Goal: Use online tool/utility: Utilize a website feature to perform a specific function

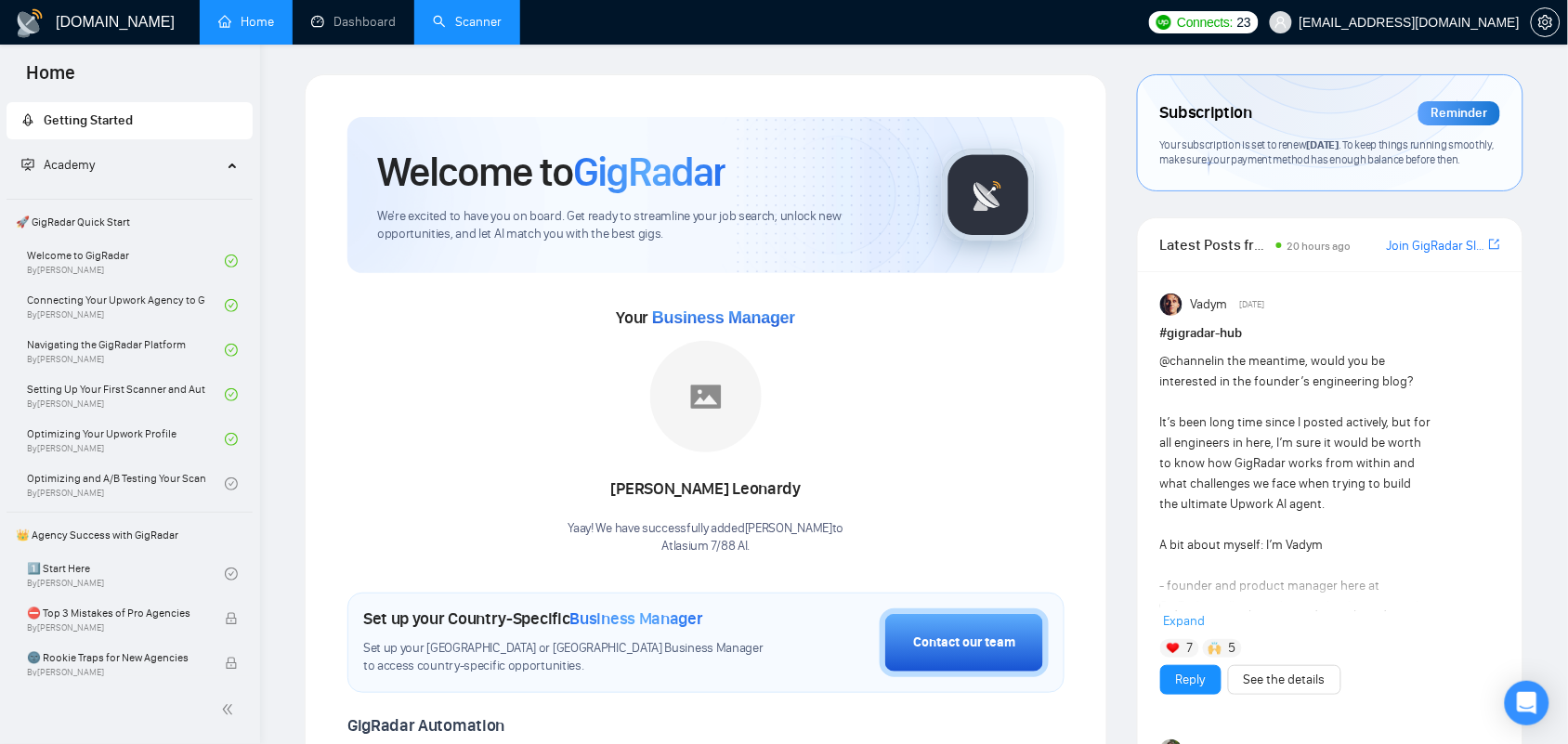
click at [475, 19] on link "Scanner" at bounding box center [467, 22] width 69 height 16
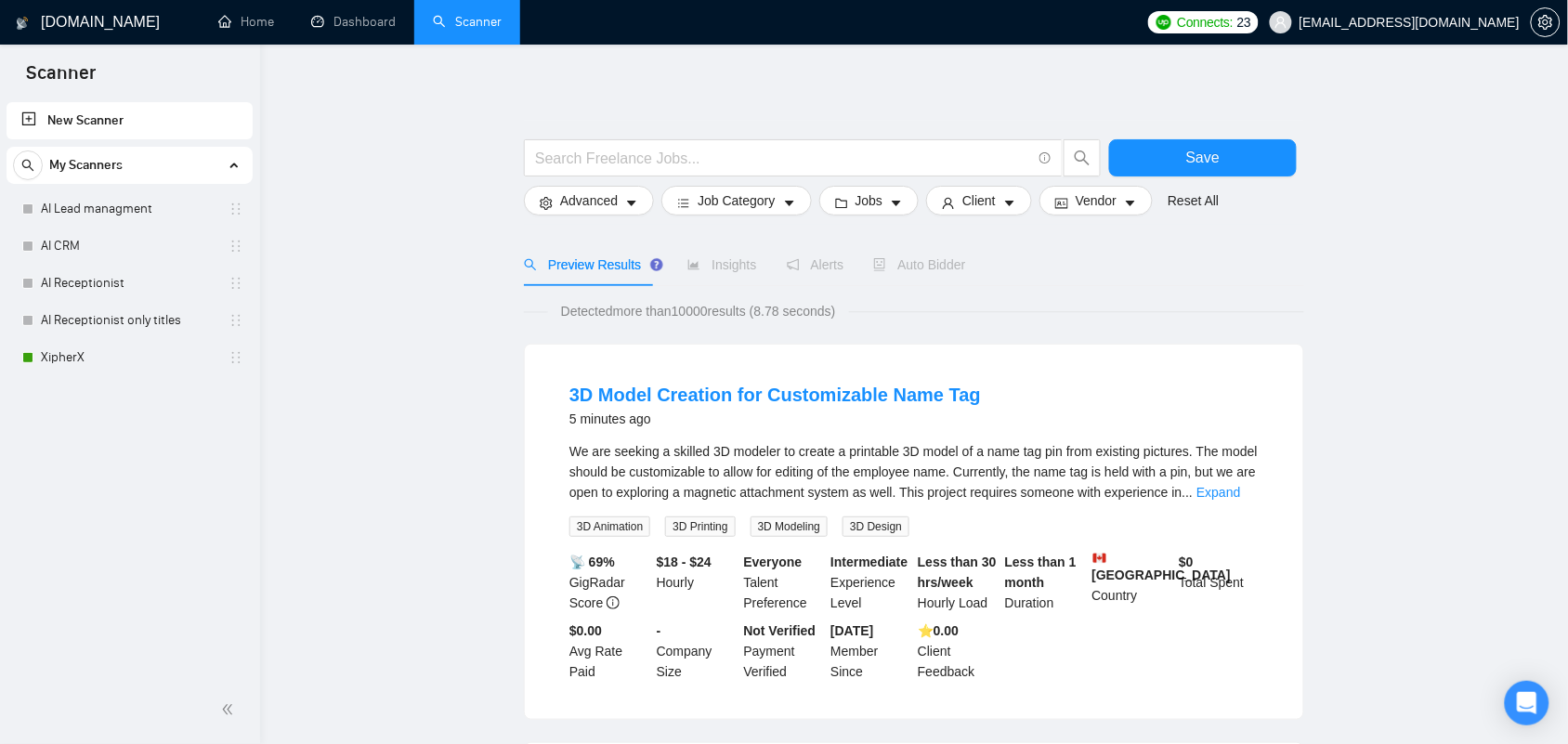
click at [71, 367] on link "XipherX" at bounding box center [129, 357] width 177 height 37
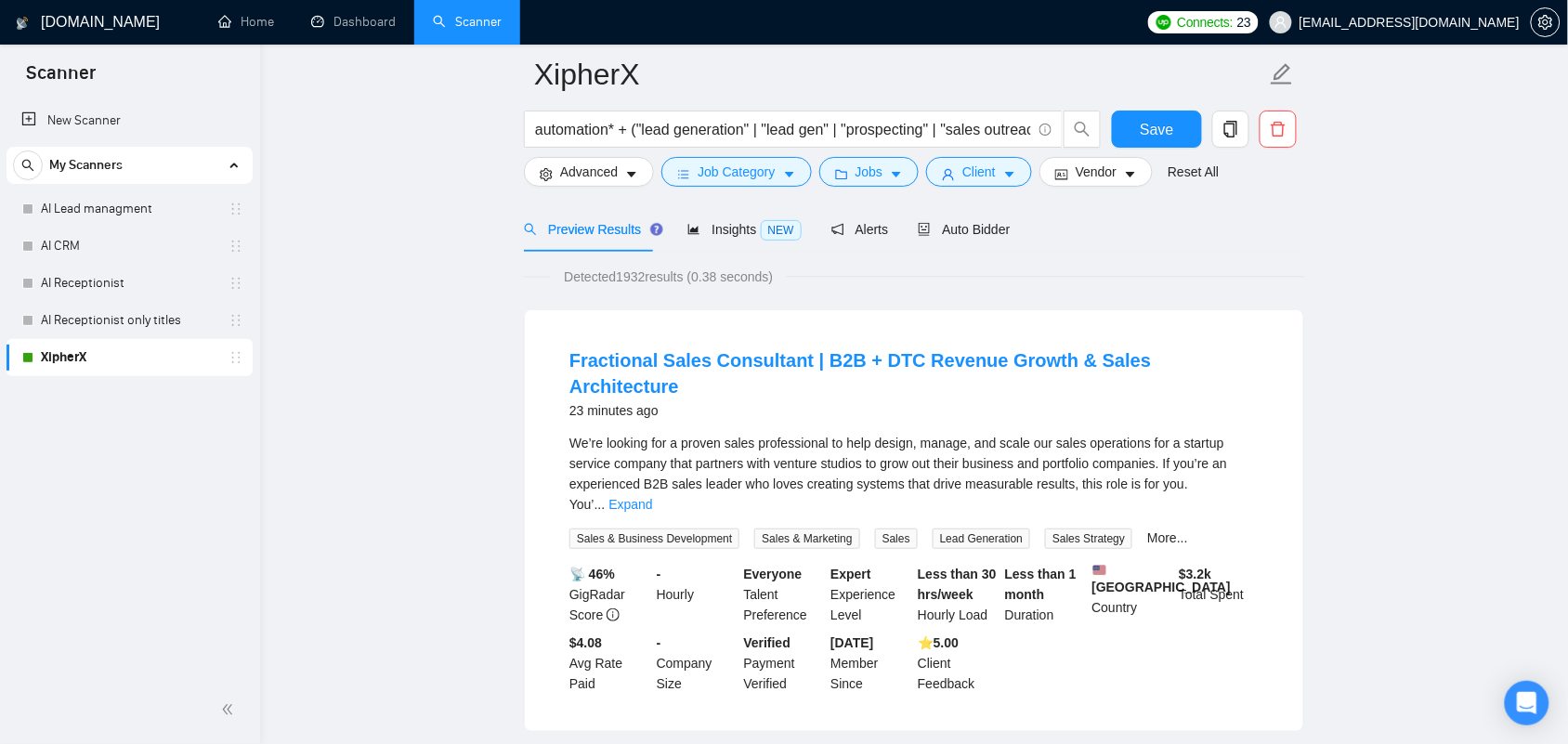
scroll to position [116, 0]
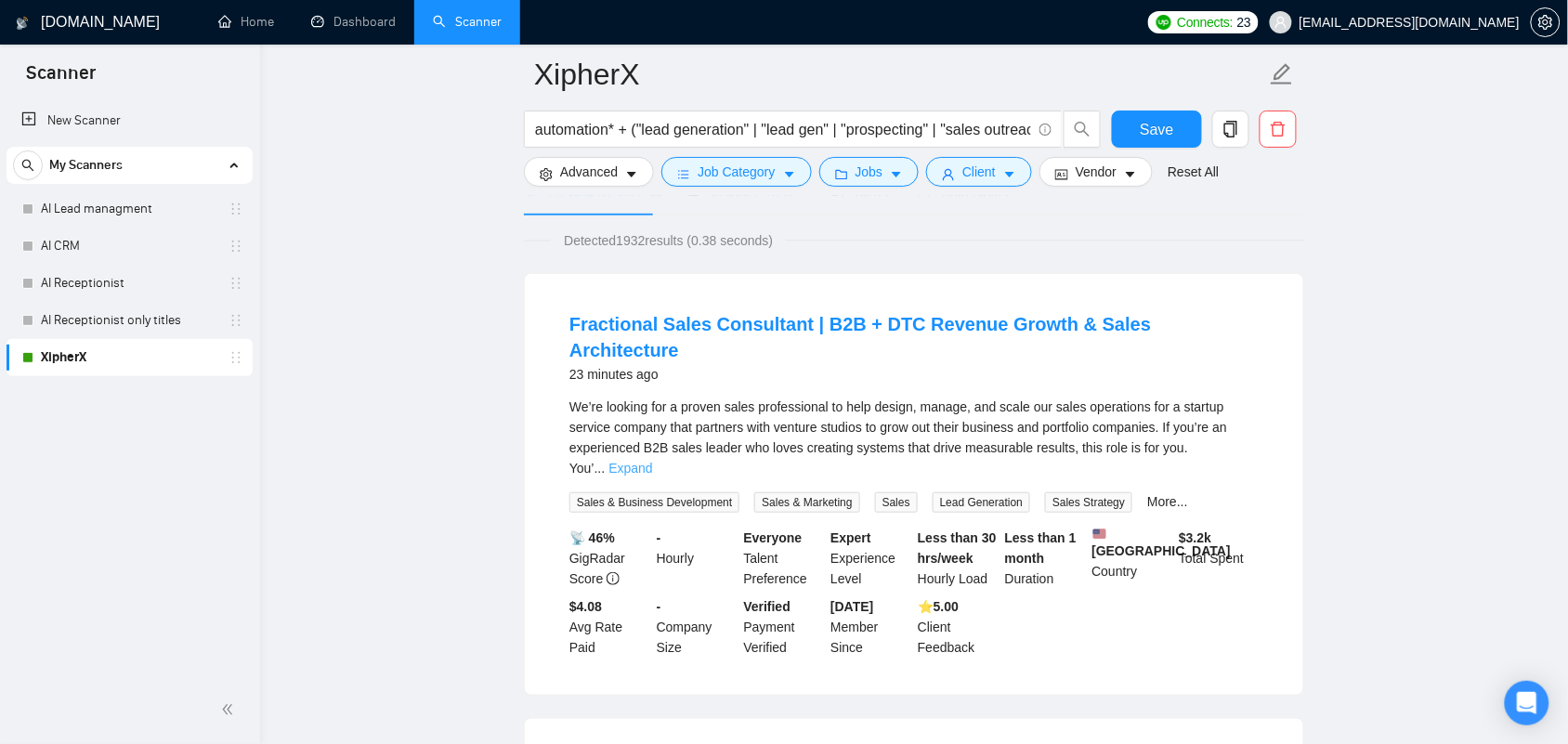
click at [652, 461] on link "Expand" at bounding box center [631, 468] width 44 height 15
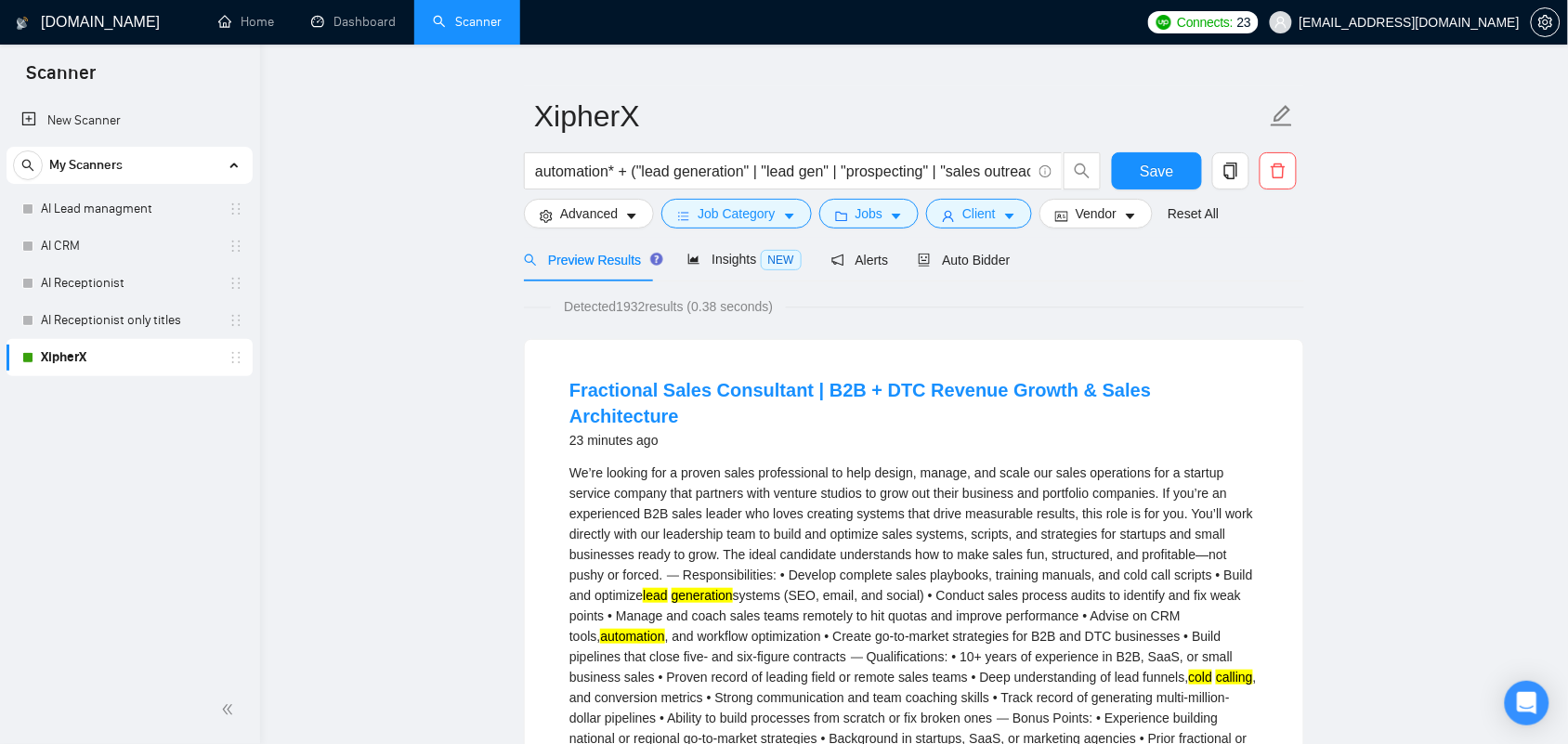
scroll to position [0, 0]
